Goal: Information Seeking & Learning: Learn about a topic

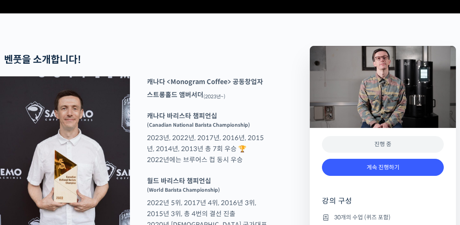
scroll to position [305, 0]
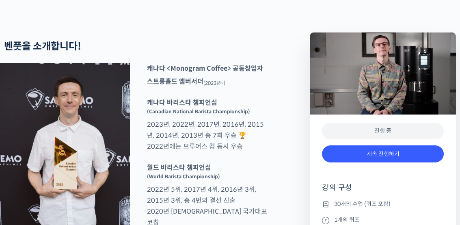
click at [393, 171] on div "계속 진행하기" at bounding box center [383, 159] width 122 height 34
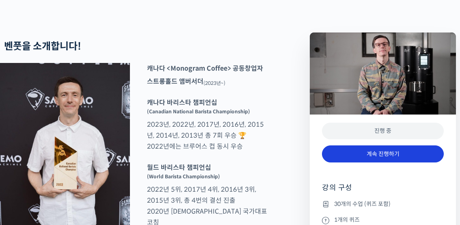
click at [388, 163] on link "계속 진행하기" at bounding box center [383, 154] width 122 height 17
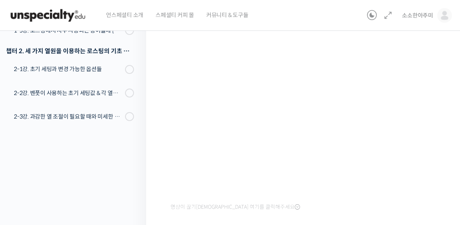
scroll to position [102, 0]
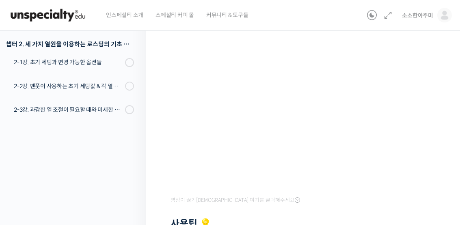
click at [352, 209] on div at bounding box center [305, 212] width 269 height 12
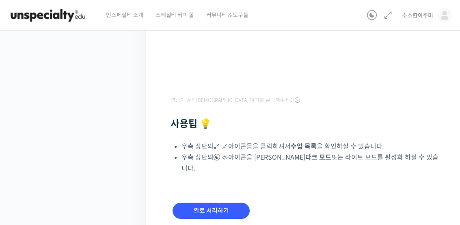
scroll to position [205, 0]
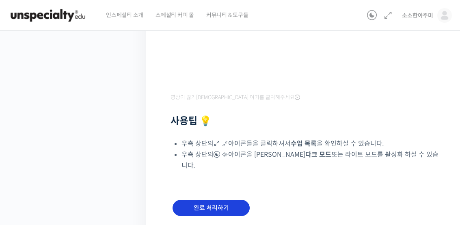
click at [229, 200] on input "완료 처리하기" at bounding box center [211, 208] width 77 height 17
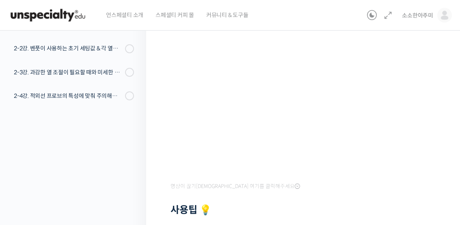
scroll to position [118, 0]
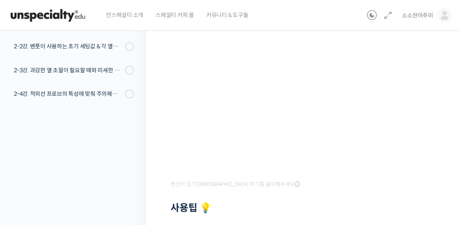
click at [357, 204] on h2 "사용팁 💡" at bounding box center [305, 208] width 269 height 12
